Goal: Entertainment & Leisure: Consume media (video, audio)

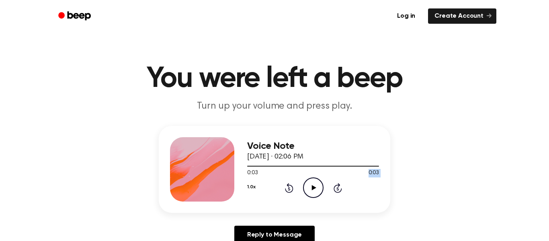
click at [309, 177] on div "Voice Note [DATE] · 02:06 PM 0:03 0:03 Your browser does not support the [objec…" at bounding box center [313, 169] width 132 height 64
click at [311, 182] on icon "Play Audio" at bounding box center [313, 187] width 20 height 20
click at [311, 182] on icon "Pause Audio" at bounding box center [313, 187] width 20 height 20
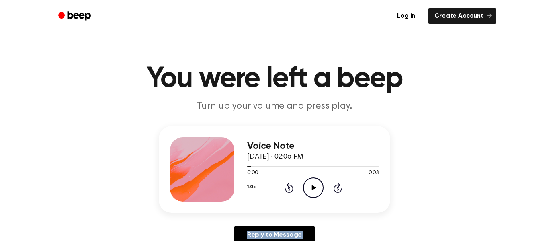
click at [312, 184] on icon "Play Audio" at bounding box center [313, 187] width 20 height 20
click at [312, 185] on icon "Pause Audio" at bounding box center [313, 187] width 20 height 20
click at [316, 183] on icon "Pause Audio" at bounding box center [313, 187] width 20 height 20
click at [316, 182] on icon "Play Audio" at bounding box center [313, 187] width 20 height 20
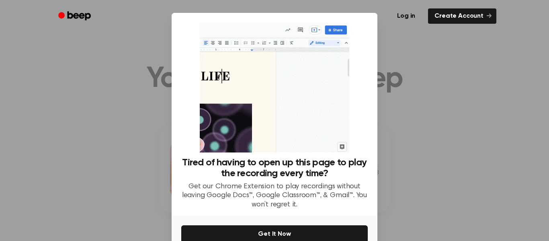
click at [317, 215] on div "No Thanks Get It Now" at bounding box center [274, 242] width 206 height 55
click at [317, 182] on div "Tired of having to open up this page to play the recording every time? Get our …" at bounding box center [274, 141] width 206 height 257
drag, startPoint x: 435, startPoint y: 55, endPoint x: 437, endPoint y: 62, distance: 7.6
click at [436, 61] on div at bounding box center [274, 120] width 549 height 241
drag, startPoint x: 459, startPoint y: 84, endPoint x: 474, endPoint y: 119, distance: 38.2
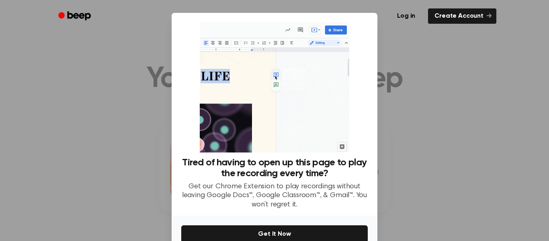
click at [475, 121] on div at bounding box center [274, 120] width 549 height 241
